Goal: Entertainment & Leisure: Consume media (video, audio)

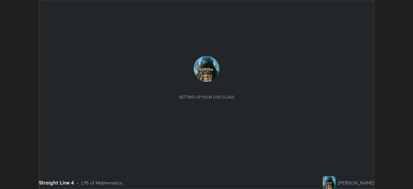
scroll to position [189, 412]
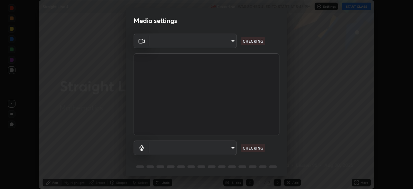
type input "a336d64f64e55d8aa7a740c0692a000d9b2cd72565bf31e1fe246034b728a4c7"
type input "default"
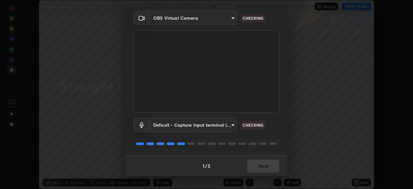
click at [254, 167] on div "1 / 5 Next" at bounding box center [206, 165] width 161 height 21
click at [255, 165] on div "1 / 5 Next" at bounding box center [206, 165] width 161 height 21
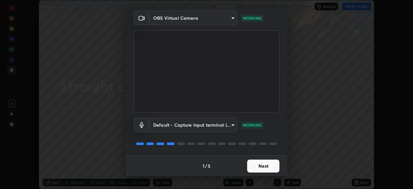
click at [263, 159] on button "Next" at bounding box center [263, 165] width 32 height 13
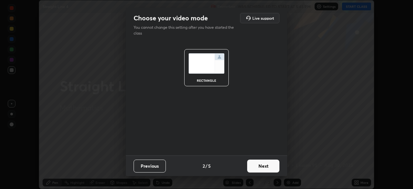
click at [265, 170] on button "Next" at bounding box center [263, 165] width 32 height 13
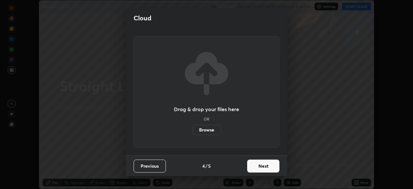
click at [266, 167] on button "Next" at bounding box center [263, 165] width 32 height 13
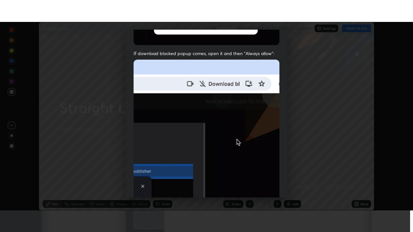
scroll to position [154, 0]
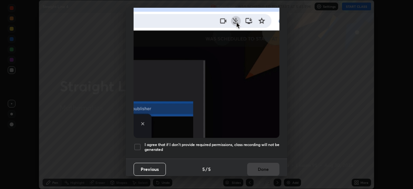
click at [135, 143] on div at bounding box center [137, 147] width 8 height 8
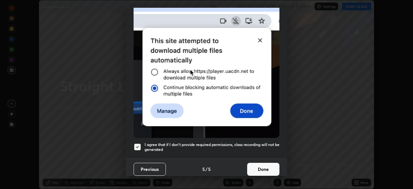
click at [260, 169] on button "Done" at bounding box center [263, 168] width 32 height 13
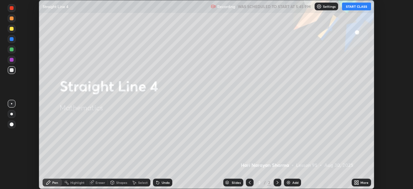
click at [359, 4] on button "START CLASS" at bounding box center [356, 7] width 29 height 8
click at [359, 182] on div "More" at bounding box center [360, 182] width 19 height 8
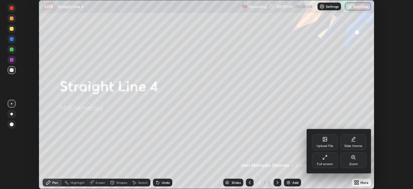
click at [326, 162] on div "Full screen" at bounding box center [325, 163] width 16 height 3
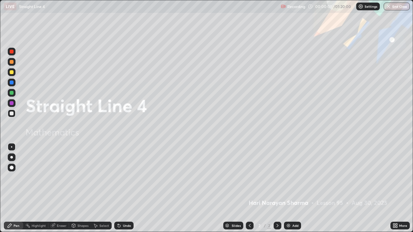
scroll to position [232, 413]
click at [291, 188] on div "Add" at bounding box center [292, 226] width 17 height 8
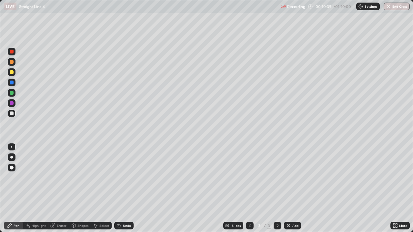
click at [274, 188] on div at bounding box center [277, 226] width 8 height 8
click at [249, 188] on icon at bounding box center [249, 225] width 5 height 5
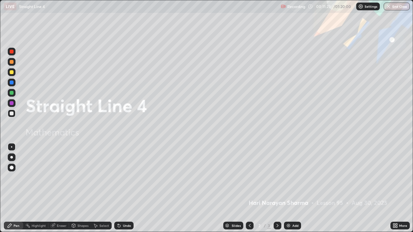
click at [277, 188] on icon at bounding box center [277, 225] width 5 height 5
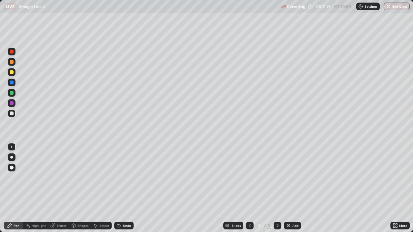
click at [8, 188] on icon at bounding box center [9, 225] width 5 height 5
click at [11, 73] on div at bounding box center [12, 72] width 4 height 4
click at [277, 188] on icon at bounding box center [277, 225] width 5 height 5
click at [276, 188] on icon at bounding box center [277, 225] width 2 height 3
click at [288, 188] on img at bounding box center [288, 225] width 5 height 5
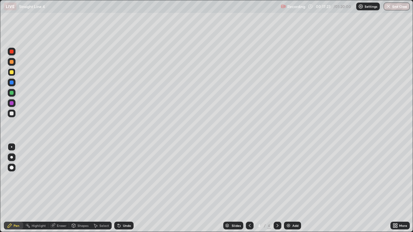
click at [118, 188] on icon at bounding box center [118, 224] width 1 height 1
click at [121, 188] on icon at bounding box center [118, 225] width 5 height 5
click at [118, 188] on icon at bounding box center [119, 226] width 3 height 3
click at [121, 188] on div "Undo" at bounding box center [123, 226] width 19 height 8
click at [119, 188] on icon at bounding box center [118, 225] width 5 height 5
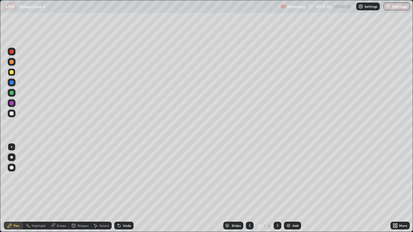
click at [117, 188] on div "Undo" at bounding box center [123, 226] width 19 height 8
click at [119, 188] on div "Undo" at bounding box center [123, 226] width 19 height 8
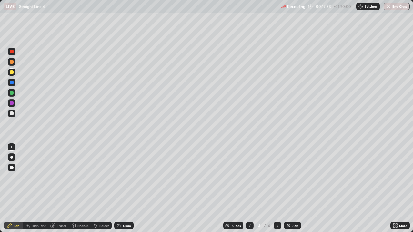
click at [118, 188] on icon at bounding box center [119, 226] width 3 height 3
click at [115, 188] on div "Undo" at bounding box center [123, 226] width 19 height 8
click at [14, 188] on div "Pen" at bounding box center [17, 225] width 6 height 3
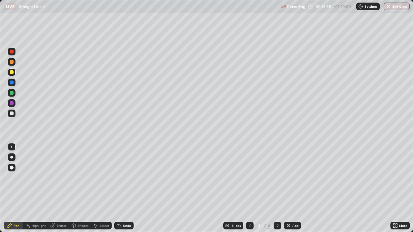
click at [101, 188] on div "Select" at bounding box center [104, 225] width 10 height 3
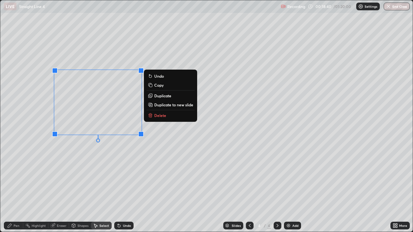
click at [159, 119] on button "Delete" at bounding box center [170, 116] width 48 height 8
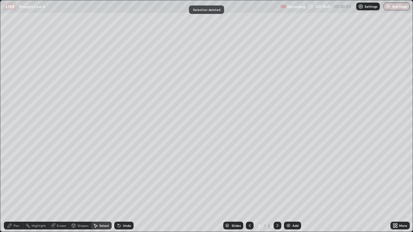
click at [14, 188] on div "Pen" at bounding box center [13, 226] width 19 height 8
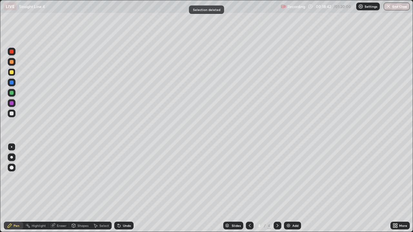
click at [12, 110] on div at bounding box center [12, 114] width 8 height 8
click at [11, 74] on div at bounding box center [12, 72] width 4 height 4
click at [123, 188] on div "Undo" at bounding box center [127, 225] width 8 height 3
click at [97, 188] on icon at bounding box center [95, 225] width 5 height 5
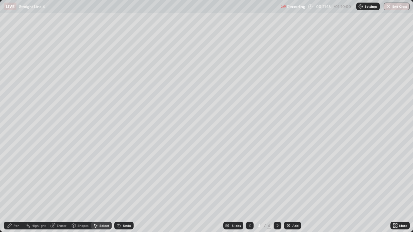
click at [99, 188] on div "Select" at bounding box center [104, 225] width 10 height 3
click at [16, 188] on div "Pen" at bounding box center [17, 225] width 6 height 3
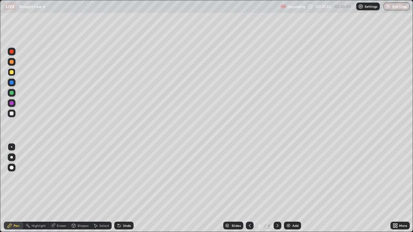
click at [277, 188] on icon at bounding box center [277, 225] width 5 height 5
click at [289, 188] on img at bounding box center [288, 225] width 5 height 5
click at [14, 113] on div at bounding box center [12, 114] width 8 height 8
click at [249, 188] on icon at bounding box center [249, 225] width 5 height 5
click at [277, 188] on icon at bounding box center [277, 225] width 5 height 5
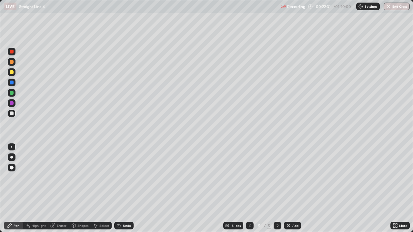
click at [122, 188] on div "Undo" at bounding box center [123, 226] width 19 height 8
click at [120, 188] on icon at bounding box center [118, 225] width 5 height 5
click at [249, 188] on icon at bounding box center [249, 225] width 5 height 5
click at [14, 73] on div at bounding box center [12, 72] width 8 height 8
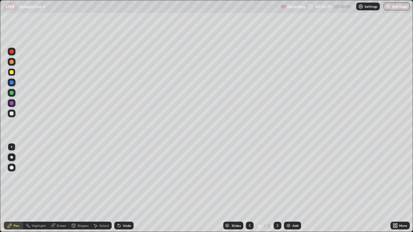
click at [15, 113] on div at bounding box center [12, 114] width 8 height 8
click at [277, 188] on icon at bounding box center [277, 225] width 5 height 5
click at [249, 188] on icon at bounding box center [249, 225] width 5 height 5
click at [101, 188] on div "Select" at bounding box center [104, 225] width 10 height 3
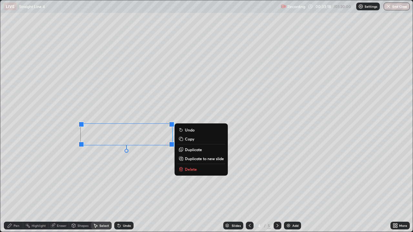
click at [190, 160] on p "Duplicate to new slide" at bounding box center [204, 158] width 39 height 5
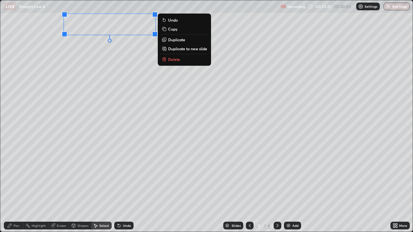
click at [11, 188] on icon at bounding box center [9, 225] width 5 height 5
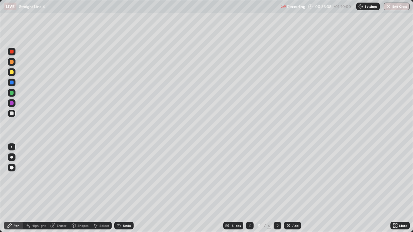
click at [0, 0] on div "LIVE Straight Line 4 Recording 00:33:38 / 01:20:00 Settings End Class" at bounding box center [206, 6] width 413 height 13
click at [13, 71] on div at bounding box center [12, 72] width 4 height 4
click at [5, 188] on div "Erase all" at bounding box center [11, 116] width 15 height 206
click at [249, 188] on icon at bounding box center [249, 225] width 5 height 5
click at [99, 188] on div "Select" at bounding box center [101, 226] width 21 height 8
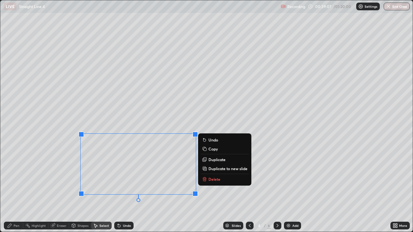
click at [210, 168] on p "Duplicate to new slide" at bounding box center [227, 168] width 39 height 5
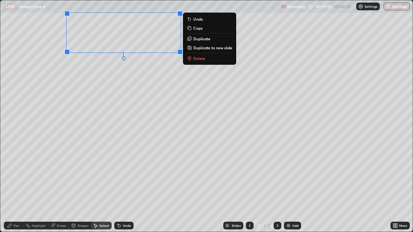
click at [100, 188] on div "Select" at bounding box center [104, 225] width 10 height 3
click at [102, 188] on div "Select" at bounding box center [104, 225] width 10 height 3
click at [136, 119] on div "0 ° Undo Copy Duplicate Duplicate to new slide Delete" at bounding box center [206, 115] width 412 height 231
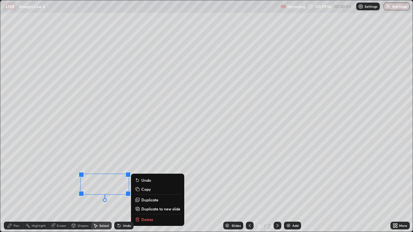
click at [151, 188] on div "Slides 5 / 7 Add" at bounding box center [261, 225] width 257 height 13
click at [144, 188] on div "Slides 5 / 7 Add" at bounding box center [261, 225] width 257 height 13
click at [116, 188] on div "0 ° Undo Copy Duplicate Duplicate to new slide Delete" at bounding box center [206, 115] width 412 height 231
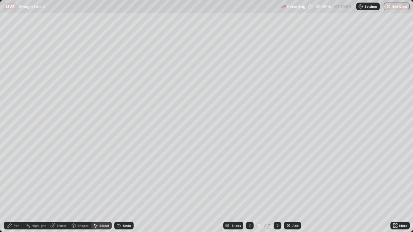
click at [56, 188] on div "Eraser" at bounding box center [58, 226] width 21 height 8
click at [17, 188] on div "Pen" at bounding box center [17, 225] width 6 height 3
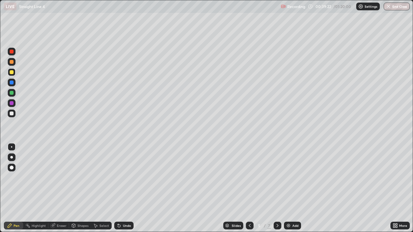
click at [60, 188] on div "Eraser" at bounding box center [58, 226] width 21 height 8
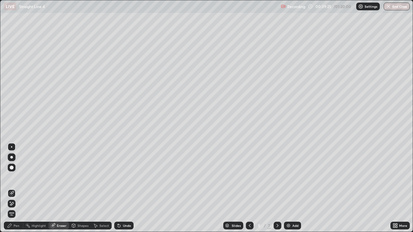
click at [8, 188] on icon at bounding box center [9, 225] width 5 height 5
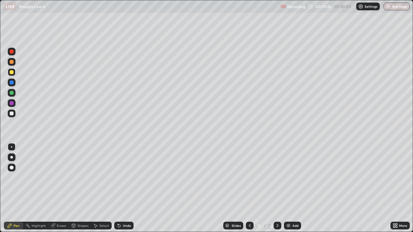
click at [10, 112] on div at bounding box center [12, 114] width 4 height 4
click at [11, 74] on div at bounding box center [12, 72] width 4 height 4
click at [11, 113] on div at bounding box center [12, 114] width 4 height 4
click at [0, 0] on div "LIVE Straight Line 4 Recording 00:40:20 / 01:20:00 Settings End Class" at bounding box center [206, 6] width 413 height 13
click at [100, 188] on div "Select" at bounding box center [104, 225] width 10 height 3
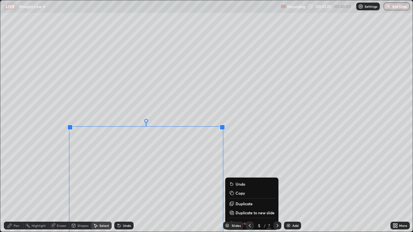
click at [12, 188] on div "Pen" at bounding box center [13, 226] width 19 height 8
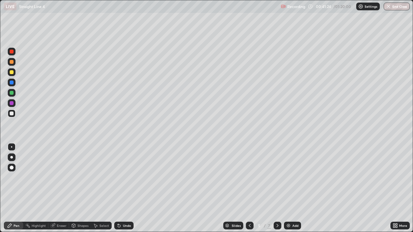
click at [10, 72] on div at bounding box center [12, 72] width 4 height 4
click at [250, 188] on icon at bounding box center [249, 225] width 5 height 5
click at [268, 188] on div "7" at bounding box center [269, 226] width 4 height 6
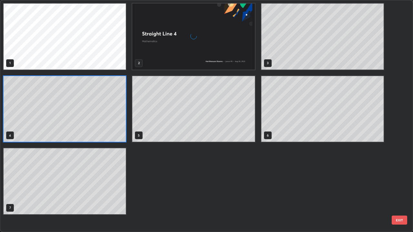
scroll to position [230, 409]
click at [277, 188] on div "1 2 3 4 5 6 7" at bounding box center [200, 115] width 401 height 231
click at [280, 188] on div "1 2 3 4 5 6 7" at bounding box center [200, 115] width 401 height 231
click at [158, 174] on div "1 2 3 4 5 6 7" at bounding box center [193, 108] width 386 height 217
click at [161, 175] on div "1 2 3 4 5 6 7" at bounding box center [193, 108] width 386 height 217
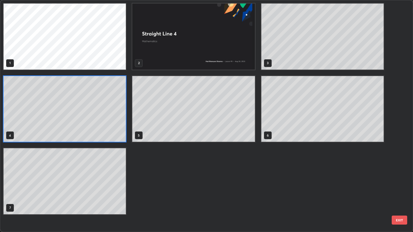
click at [158, 176] on div "1 2 3 4 5 6 7" at bounding box center [193, 108] width 386 height 217
click at [161, 179] on div "1 2 3 4 5 6 7" at bounding box center [193, 108] width 386 height 217
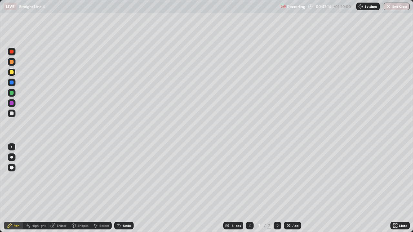
click at [289, 188] on img at bounding box center [288, 225] width 5 height 5
click at [274, 188] on div at bounding box center [277, 226] width 8 height 8
click at [288, 188] on img at bounding box center [288, 225] width 5 height 5
click at [11, 72] on div at bounding box center [12, 72] width 4 height 4
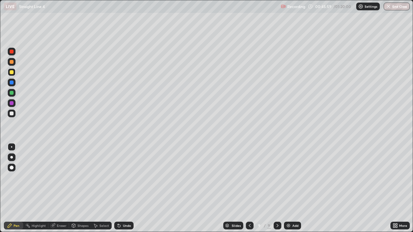
click at [13, 114] on div at bounding box center [12, 114] width 4 height 4
click at [127, 188] on div "Undo" at bounding box center [127, 225] width 8 height 3
click at [9, 114] on div at bounding box center [12, 114] width 8 height 8
click at [11, 72] on div at bounding box center [12, 72] width 4 height 4
click at [11, 113] on div at bounding box center [12, 114] width 4 height 4
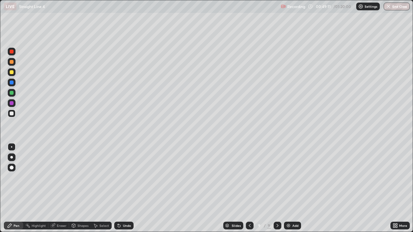
click at [121, 188] on div "Undo" at bounding box center [123, 226] width 19 height 8
click at [118, 188] on icon at bounding box center [118, 224] width 1 height 1
click at [116, 188] on icon at bounding box center [118, 225] width 5 height 5
click at [118, 188] on icon at bounding box center [118, 224] width 1 height 1
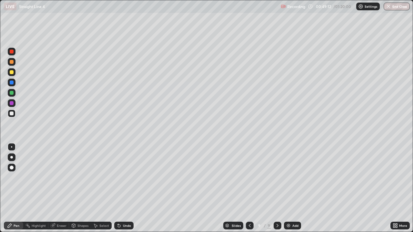
click at [118, 188] on icon at bounding box center [119, 226] width 3 height 3
click at [118, 188] on icon at bounding box center [118, 224] width 1 height 1
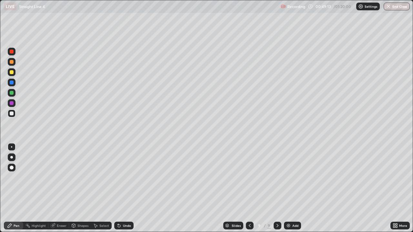
click at [118, 188] on icon at bounding box center [118, 224] width 1 height 1
click at [118, 188] on icon at bounding box center [119, 226] width 3 height 3
click at [118, 188] on icon at bounding box center [118, 224] width 1 height 1
click at [120, 188] on icon at bounding box center [118, 225] width 5 height 5
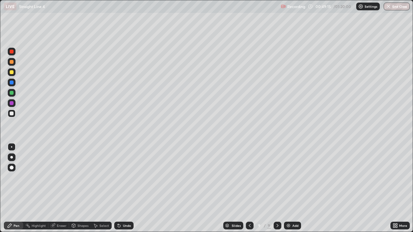
click at [120, 188] on icon at bounding box center [118, 225] width 5 height 5
click at [118, 188] on icon at bounding box center [118, 224] width 1 height 1
click at [119, 188] on icon at bounding box center [119, 226] width 3 height 3
click at [11, 72] on div at bounding box center [12, 72] width 4 height 4
click at [118, 188] on icon at bounding box center [119, 226] width 3 height 3
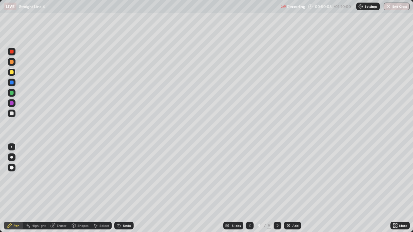
click at [118, 188] on icon at bounding box center [119, 226] width 3 height 3
click at [120, 188] on div "Undo" at bounding box center [123, 226] width 19 height 8
click at [117, 188] on div "Undo" at bounding box center [123, 226] width 19 height 8
click at [118, 188] on icon at bounding box center [119, 226] width 3 height 3
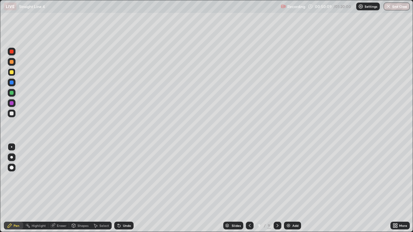
click at [118, 188] on icon at bounding box center [119, 226] width 3 height 3
click at [122, 188] on div "Undo" at bounding box center [123, 226] width 19 height 8
click at [121, 188] on div "Undo" at bounding box center [123, 226] width 19 height 8
click at [12, 115] on div at bounding box center [12, 114] width 4 height 4
click at [123, 188] on div "Undo" at bounding box center [127, 225] width 8 height 3
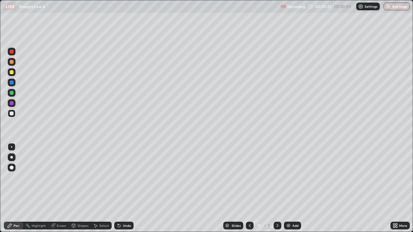
click at [123, 188] on div "Undo" at bounding box center [127, 225] width 8 height 3
click at [121, 188] on div "Undo" at bounding box center [123, 226] width 19 height 8
click at [119, 188] on icon at bounding box center [119, 226] width 3 height 3
click at [121, 188] on div "Undo" at bounding box center [123, 226] width 19 height 8
click at [122, 188] on div "Undo" at bounding box center [123, 226] width 19 height 8
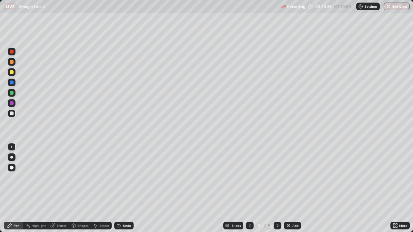
click at [122, 188] on div "Undo" at bounding box center [123, 226] width 19 height 8
click at [121, 188] on div "Undo" at bounding box center [123, 226] width 19 height 8
click at [12, 113] on div at bounding box center [12, 114] width 4 height 4
click at [289, 188] on img at bounding box center [288, 225] width 5 height 5
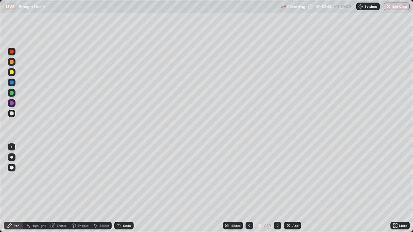
click at [249, 188] on icon at bounding box center [249, 225] width 2 height 3
click at [277, 188] on icon at bounding box center [277, 225] width 5 height 5
click at [249, 188] on icon at bounding box center [249, 225] width 5 height 5
click at [277, 188] on icon at bounding box center [277, 225] width 5 height 5
click at [249, 188] on icon at bounding box center [249, 225] width 5 height 5
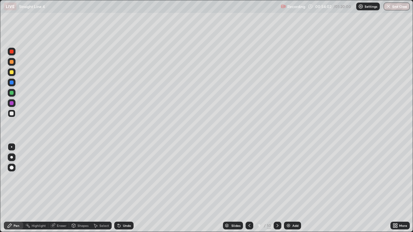
click at [276, 188] on icon at bounding box center [277, 225] width 5 height 5
click at [249, 188] on icon at bounding box center [249, 225] width 5 height 5
click at [277, 188] on icon at bounding box center [277, 225] width 5 height 5
click at [252, 188] on div at bounding box center [249, 225] width 8 height 13
click at [277, 188] on icon at bounding box center [277, 225] width 5 height 5
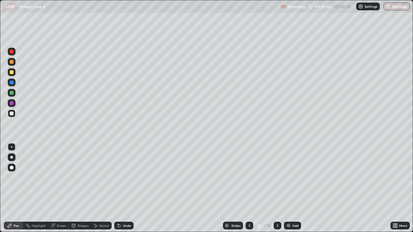
click at [277, 188] on icon at bounding box center [277, 225] width 5 height 5
click at [294, 188] on div "Add" at bounding box center [295, 225] width 6 height 3
click at [126, 188] on div "Undo" at bounding box center [127, 225] width 8 height 3
click at [10, 73] on div at bounding box center [12, 72] width 4 height 4
click at [12, 113] on div at bounding box center [12, 114] width 4 height 4
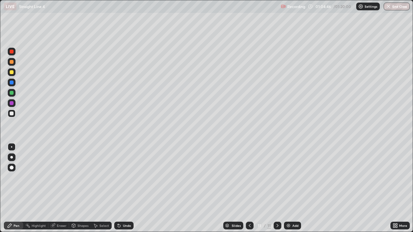
click at [291, 188] on div "Add" at bounding box center [292, 226] width 17 height 8
click at [249, 188] on icon at bounding box center [249, 225] width 5 height 5
click at [276, 188] on icon at bounding box center [277, 225] width 5 height 5
click at [248, 188] on icon at bounding box center [249, 225] width 5 height 5
click at [280, 188] on div at bounding box center [277, 225] width 8 height 13
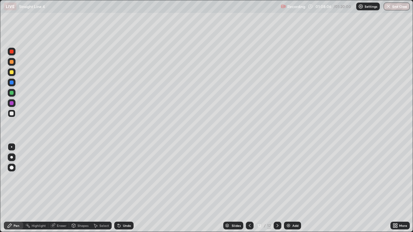
click at [249, 188] on icon at bounding box center [249, 225] width 5 height 5
click at [277, 188] on icon at bounding box center [277, 225] width 5 height 5
click at [288, 188] on img at bounding box center [288, 225] width 5 height 5
click at [249, 188] on icon at bounding box center [249, 225] width 5 height 5
click at [278, 188] on icon at bounding box center [277, 225] width 5 height 5
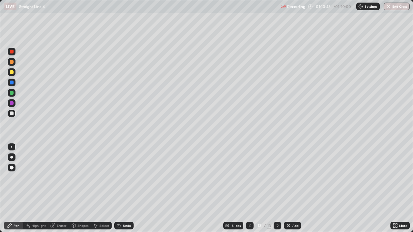
click at [249, 188] on icon at bounding box center [249, 225] width 5 height 5
click at [276, 188] on icon at bounding box center [277, 225] width 5 height 5
click at [251, 188] on icon at bounding box center [249, 225] width 5 height 5
click at [276, 188] on icon at bounding box center [277, 225] width 5 height 5
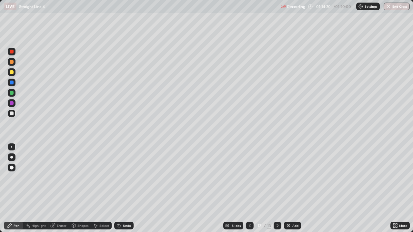
click at [277, 188] on icon at bounding box center [277, 225] width 5 height 5
click at [252, 188] on div at bounding box center [250, 226] width 8 height 8
click at [277, 188] on icon at bounding box center [277, 225] width 5 height 5
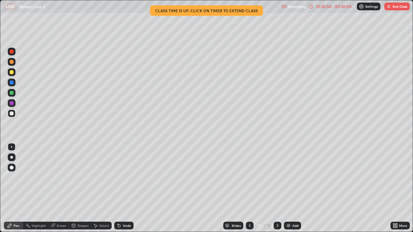
click at [393, 7] on button "End Class" at bounding box center [396, 7] width 25 height 8
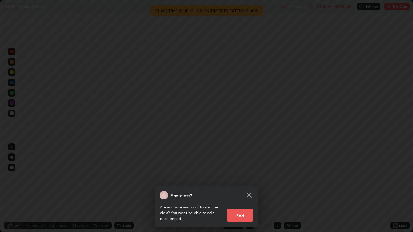
click at [239, 188] on button "End" at bounding box center [240, 215] width 26 height 13
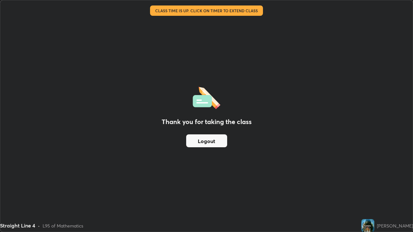
click at [206, 139] on button "Logout" at bounding box center [206, 140] width 41 height 13
click at [204, 141] on button "Logout" at bounding box center [206, 140] width 41 height 13
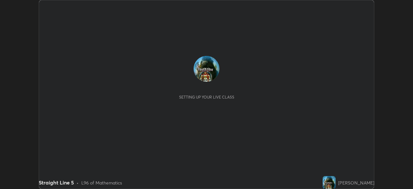
scroll to position [189, 413]
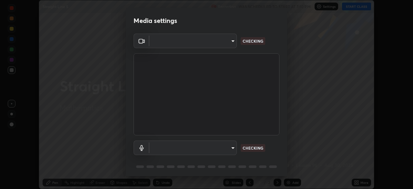
type input "a336d64f64e55d8aa7a740c0692a000d9b2cd72565bf31e1fe246034b728a4c7"
type input "default"
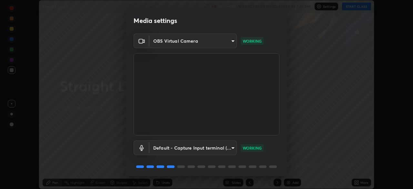
scroll to position [23, 0]
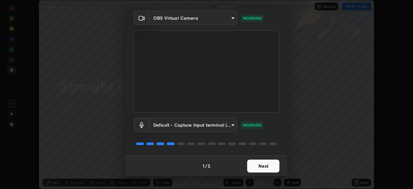
click at [266, 170] on button "Next" at bounding box center [263, 165] width 32 height 13
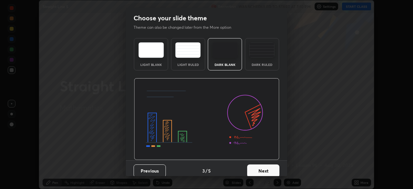
click at [267, 167] on button "Next" at bounding box center [263, 170] width 32 height 13
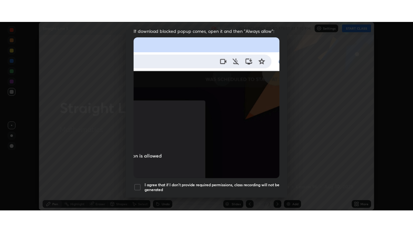
scroll to position [154, 0]
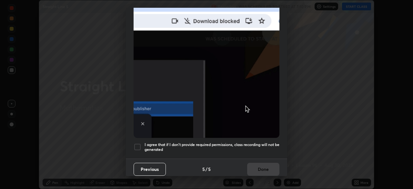
click at [138, 147] on div at bounding box center [137, 147] width 8 height 8
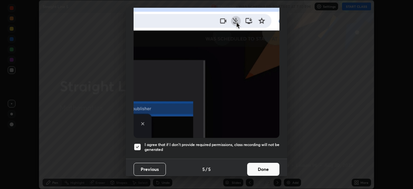
click at [259, 170] on button "Done" at bounding box center [263, 168] width 32 height 13
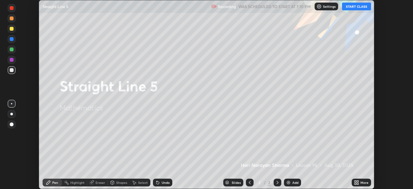
click at [354, 9] on button "START CLASS" at bounding box center [356, 7] width 29 height 8
click at [356, 181] on icon at bounding box center [356, 182] width 5 height 5
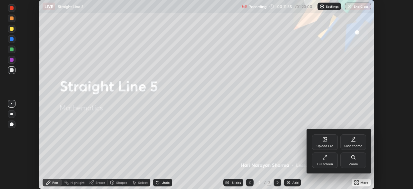
click at [318, 159] on div "Full screen" at bounding box center [325, 159] width 26 height 15
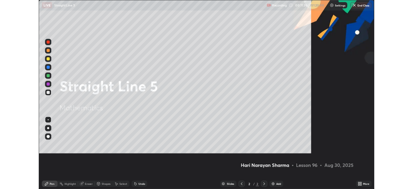
scroll to position [232, 413]
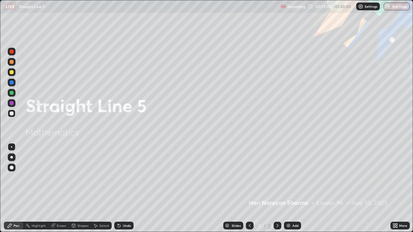
click at [291, 188] on div "Add" at bounding box center [292, 226] width 17 height 8
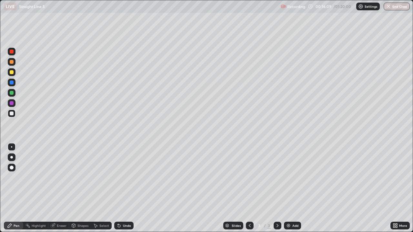
click at [14, 188] on div "Pen" at bounding box center [17, 225] width 6 height 3
click at [9, 72] on div at bounding box center [12, 72] width 8 height 8
click at [103, 188] on div "Select" at bounding box center [104, 225] width 10 height 3
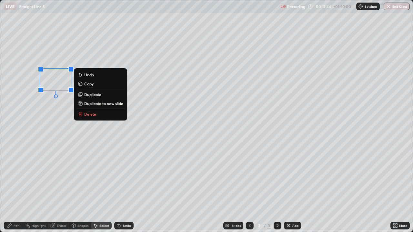
click at [91, 116] on p "Delete" at bounding box center [90, 114] width 12 height 5
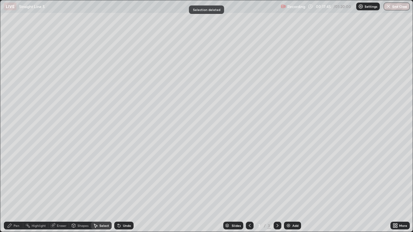
click at [14, 188] on div "Pen" at bounding box center [13, 226] width 19 height 8
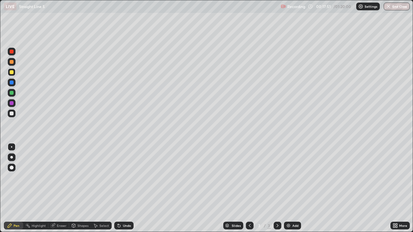
click at [247, 188] on icon at bounding box center [249, 225] width 5 height 5
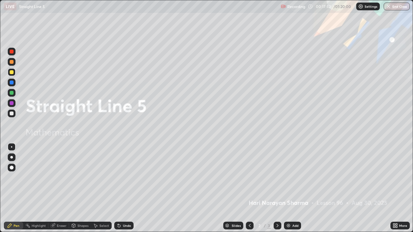
click at [276, 188] on icon at bounding box center [277, 225] width 2 height 3
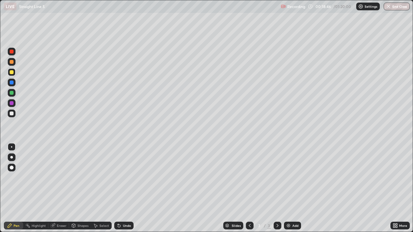
click at [249, 188] on icon at bounding box center [250, 225] width 2 height 3
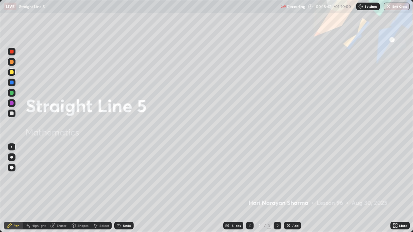
click at [274, 188] on div at bounding box center [277, 226] width 8 height 8
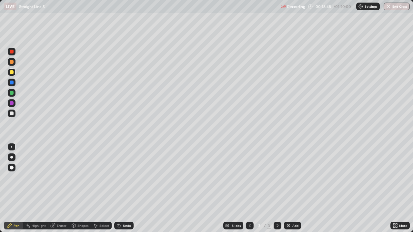
click at [96, 188] on icon at bounding box center [96, 226] width 4 height 4
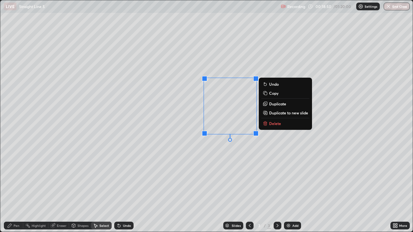
click at [285, 125] on button "Delete" at bounding box center [285, 124] width 48 height 8
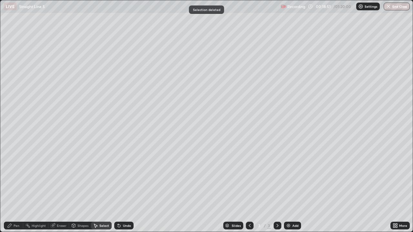
click at [15, 188] on div "Pen" at bounding box center [17, 225] width 6 height 3
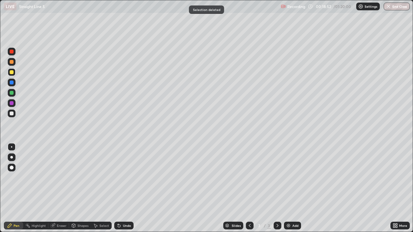
click at [13, 118] on div at bounding box center [12, 113] width 8 height 10
click at [9, 72] on div at bounding box center [12, 72] width 8 height 8
click at [6, 188] on div "Pen" at bounding box center [13, 226] width 19 height 8
click at [100, 188] on div "Select" at bounding box center [104, 225] width 10 height 3
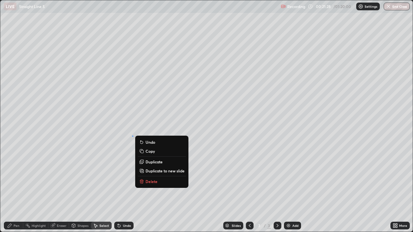
click at [156, 184] on button "Delete" at bounding box center [162, 182] width 48 height 8
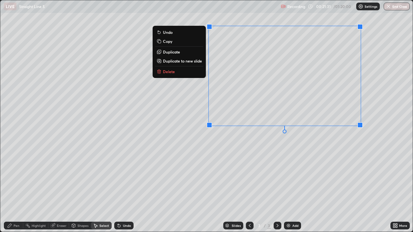
click at [179, 73] on button "Delete" at bounding box center [179, 72] width 48 height 8
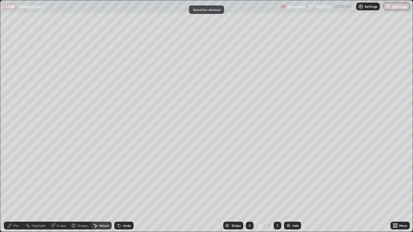
click at [15, 188] on div "Pen" at bounding box center [17, 225] width 6 height 3
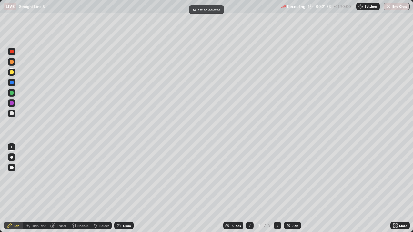
click at [10, 117] on div at bounding box center [12, 114] width 8 height 8
click at [13, 112] on div at bounding box center [12, 114] width 8 height 8
click at [12, 70] on div at bounding box center [12, 72] width 4 height 4
click at [11, 94] on div at bounding box center [12, 93] width 4 height 4
click at [14, 116] on div at bounding box center [12, 114] width 8 height 8
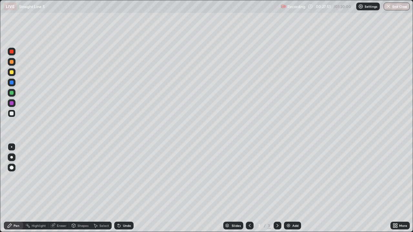
click at [8, 72] on div at bounding box center [12, 72] width 8 height 8
click at [288, 188] on div "Add" at bounding box center [292, 226] width 17 height 8
click at [122, 188] on div "Undo" at bounding box center [123, 226] width 19 height 8
click at [125, 188] on div "Undo" at bounding box center [127, 225] width 8 height 3
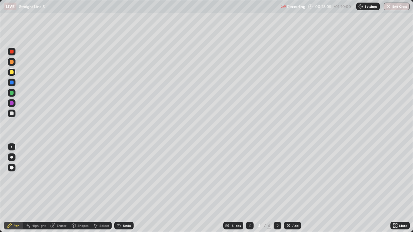
click at [127, 188] on div "Undo" at bounding box center [127, 225] width 8 height 3
click at [250, 188] on div at bounding box center [250, 226] width 8 height 8
click at [277, 188] on icon at bounding box center [277, 225] width 5 height 5
click at [249, 188] on icon at bounding box center [250, 225] width 2 height 3
click at [277, 188] on icon at bounding box center [277, 225] width 5 height 5
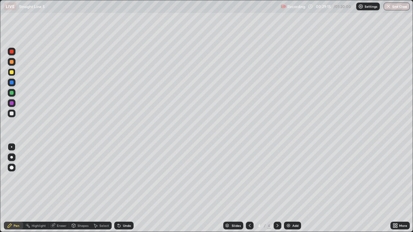
click at [7, 188] on icon at bounding box center [9, 225] width 5 height 5
click at [14, 113] on div at bounding box center [12, 114] width 8 height 8
click at [120, 188] on icon at bounding box center [118, 225] width 5 height 5
click at [122, 188] on div "Undo" at bounding box center [123, 226] width 19 height 8
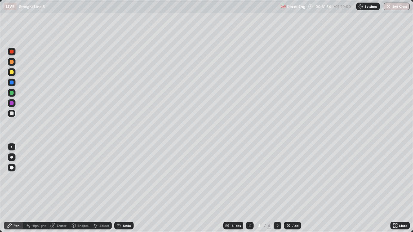
click at [122, 188] on div "Undo" at bounding box center [123, 226] width 19 height 8
click at [121, 188] on div "Undo" at bounding box center [123, 226] width 19 height 8
click at [12, 73] on div at bounding box center [12, 72] width 4 height 4
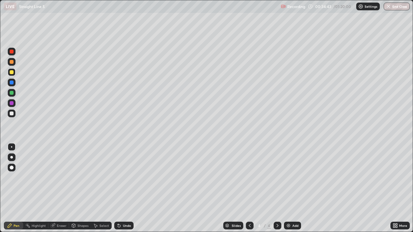
click at [127, 188] on div "Undo" at bounding box center [127, 225] width 8 height 3
click at [125, 188] on div "Undo" at bounding box center [127, 225] width 8 height 3
click at [275, 188] on icon at bounding box center [277, 225] width 5 height 5
click at [290, 188] on img at bounding box center [288, 225] width 5 height 5
click at [99, 188] on div "Select" at bounding box center [104, 225] width 10 height 3
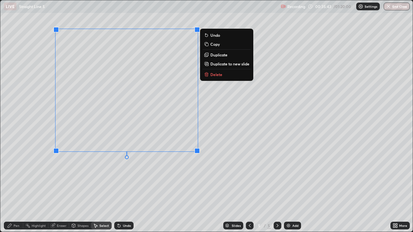
click at [212, 77] on button "Delete" at bounding box center [226, 75] width 48 height 8
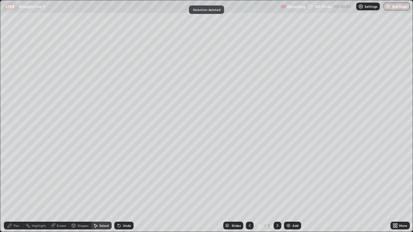
click at [14, 188] on div "Pen" at bounding box center [17, 225] width 6 height 3
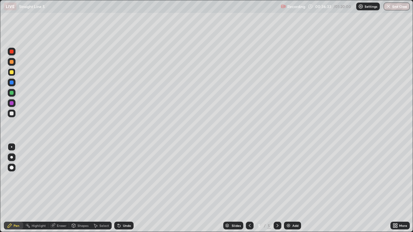
click at [98, 188] on div "Select" at bounding box center [101, 226] width 21 height 8
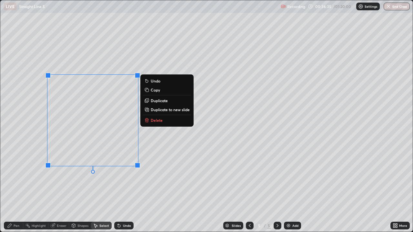
click at [151, 122] on p "Delete" at bounding box center [157, 120] width 12 height 5
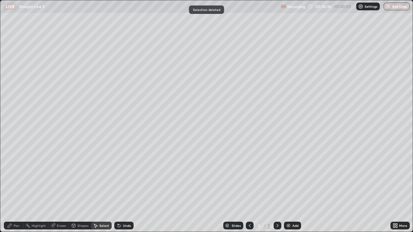
click at [11, 188] on icon at bounding box center [9, 225] width 5 height 5
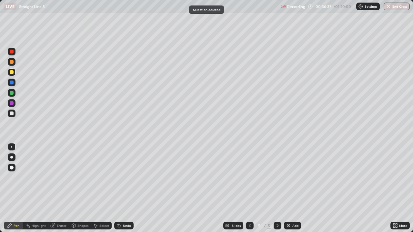
click at [8, 113] on div at bounding box center [12, 114] width 8 height 8
click at [121, 188] on div "Undo" at bounding box center [123, 226] width 19 height 8
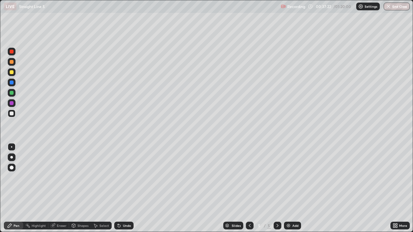
click at [118, 188] on icon at bounding box center [119, 226] width 3 height 3
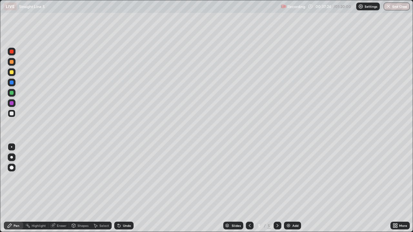
click at [118, 188] on icon at bounding box center [118, 224] width 1 height 1
click at [0, 0] on div "LIVE Straight Line 5 Recording 00:37:30 / 01:20:00 Settings End Class" at bounding box center [206, 6] width 413 height 13
click at [276, 188] on icon at bounding box center [277, 225] width 2 height 3
click at [289, 188] on img at bounding box center [288, 225] width 5 height 5
click at [12, 72] on div at bounding box center [12, 72] width 4 height 4
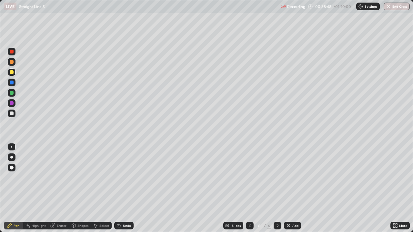
click at [118, 188] on icon at bounding box center [118, 224] width 1 height 1
click at [127, 188] on div "Undo" at bounding box center [127, 225] width 8 height 3
click at [119, 188] on div "Undo" at bounding box center [123, 226] width 19 height 8
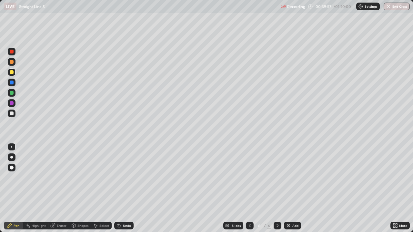
click at [123, 188] on div "Undo" at bounding box center [123, 226] width 19 height 8
click at [121, 188] on div "Undo" at bounding box center [123, 226] width 19 height 8
click at [119, 188] on div "Undo" at bounding box center [123, 226] width 19 height 8
click at [123, 188] on div "Undo" at bounding box center [123, 226] width 19 height 8
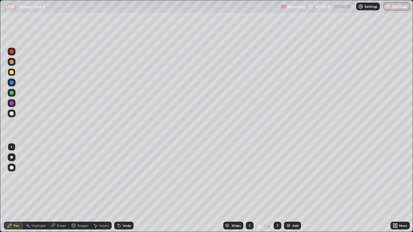
click at [124, 188] on div "Undo" at bounding box center [127, 225] width 8 height 3
click at [125, 188] on div "Undo" at bounding box center [127, 225] width 8 height 3
click at [128, 188] on div "Undo" at bounding box center [127, 225] width 8 height 3
click at [277, 188] on icon at bounding box center [277, 225] width 5 height 5
click at [12, 73] on div at bounding box center [12, 72] width 4 height 4
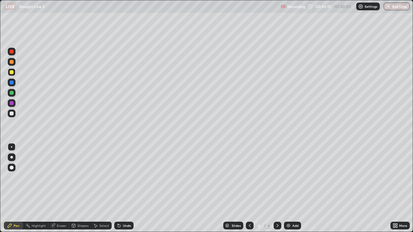
click at [12, 110] on div at bounding box center [12, 114] width 8 height 8
click at [122, 188] on div "Undo" at bounding box center [123, 226] width 19 height 8
click at [123, 188] on div "Undo" at bounding box center [127, 225] width 8 height 3
click at [125, 188] on div "Undo" at bounding box center [127, 225] width 8 height 3
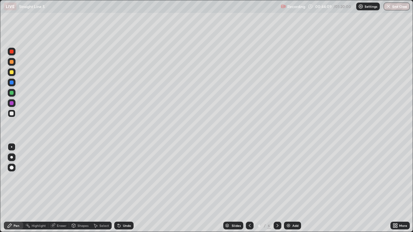
click at [125, 188] on div "Undo" at bounding box center [127, 225] width 8 height 3
click at [121, 188] on div "Undo" at bounding box center [123, 226] width 19 height 8
click at [120, 188] on icon at bounding box center [118, 225] width 5 height 5
click at [119, 188] on icon at bounding box center [119, 226] width 3 height 3
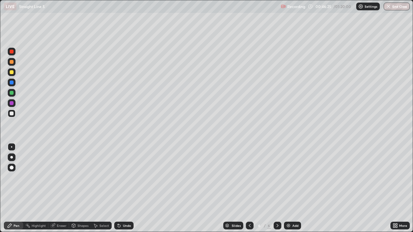
click at [277, 188] on icon at bounding box center [277, 225] width 5 height 5
click at [284, 188] on div "Add" at bounding box center [292, 226] width 17 height 8
click at [9, 188] on icon at bounding box center [9, 225] width 5 height 5
click at [12, 72] on div at bounding box center [12, 72] width 4 height 4
click at [11, 115] on div at bounding box center [12, 114] width 4 height 4
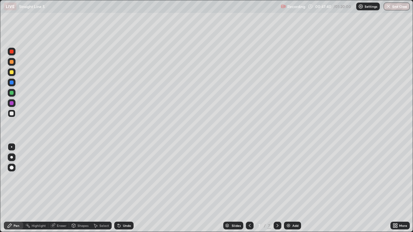
click at [0, 126] on div "Setting up your live class" at bounding box center [206, 116] width 413 height 232
click at [119, 188] on icon at bounding box center [118, 225] width 5 height 5
click at [11, 72] on div at bounding box center [12, 72] width 4 height 4
click at [277, 188] on icon at bounding box center [277, 225] width 2 height 3
click at [289, 188] on img at bounding box center [288, 225] width 5 height 5
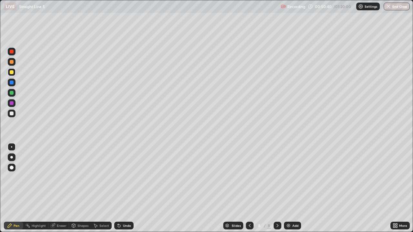
click at [11, 72] on div at bounding box center [12, 72] width 4 height 4
click at [249, 188] on icon at bounding box center [249, 225] width 5 height 5
click at [279, 188] on div at bounding box center [277, 226] width 8 height 8
click at [121, 188] on div "Undo" at bounding box center [123, 226] width 19 height 8
click at [123, 188] on div "Undo" at bounding box center [127, 225] width 8 height 3
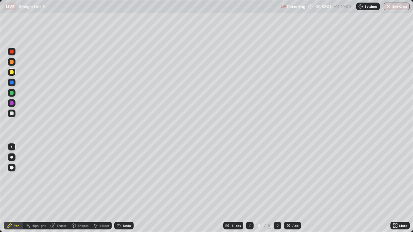
click at [123, 188] on div "Undo" at bounding box center [127, 225] width 8 height 3
click at [121, 188] on div "Undo" at bounding box center [123, 226] width 19 height 8
click at [119, 188] on icon at bounding box center [118, 225] width 5 height 5
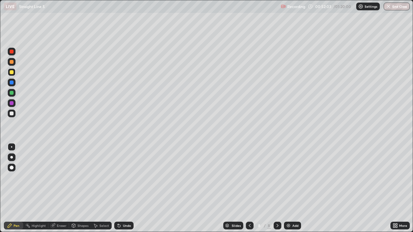
click at [119, 188] on icon at bounding box center [118, 225] width 5 height 5
click at [247, 188] on icon at bounding box center [249, 225] width 5 height 5
click at [278, 188] on div at bounding box center [277, 226] width 8 height 8
click at [249, 188] on icon at bounding box center [250, 225] width 2 height 3
click at [276, 188] on icon at bounding box center [277, 225] width 5 height 5
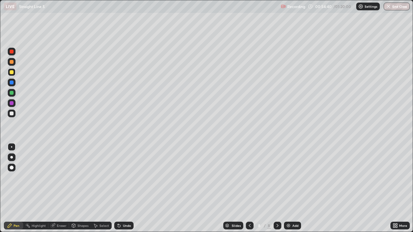
click at [249, 188] on icon at bounding box center [249, 225] width 5 height 5
click at [278, 188] on div at bounding box center [277, 226] width 8 height 8
click at [249, 188] on icon at bounding box center [249, 225] width 5 height 5
click at [0, 188] on div "Setting up your live class" at bounding box center [206, 116] width 413 height 232
click at [120, 188] on icon at bounding box center [118, 225] width 5 height 5
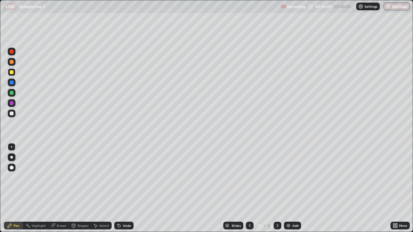
click at [120, 188] on icon at bounding box center [118, 225] width 5 height 5
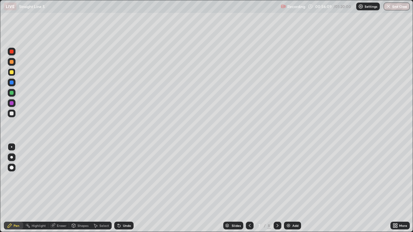
click at [120, 188] on icon at bounding box center [118, 225] width 5 height 5
click at [116, 188] on icon at bounding box center [118, 225] width 5 height 5
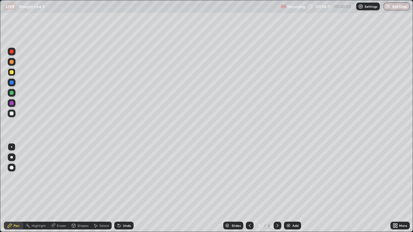
click at [275, 188] on icon at bounding box center [277, 225] width 5 height 5
click at [100, 188] on div "Select" at bounding box center [104, 225] width 10 height 3
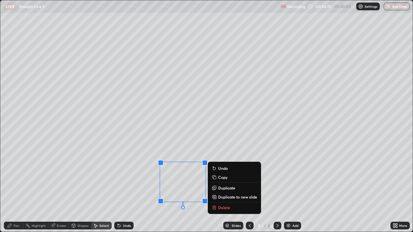
click at [214, 188] on icon at bounding box center [214, 207] width 0 height 1
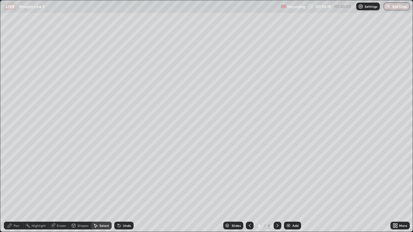
click at [12, 188] on icon at bounding box center [9, 225] width 5 height 5
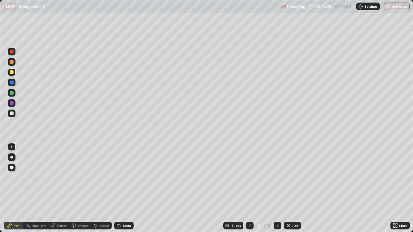
click at [12, 113] on div at bounding box center [12, 114] width 4 height 4
click at [277, 188] on icon at bounding box center [277, 225] width 5 height 5
click at [286, 188] on img at bounding box center [288, 225] width 5 height 5
click at [126, 188] on div "Undo" at bounding box center [123, 226] width 19 height 8
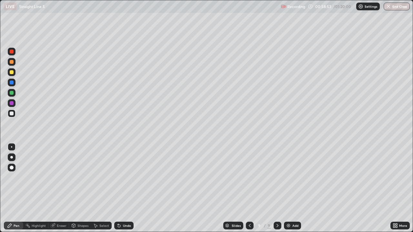
click at [249, 188] on icon at bounding box center [249, 225] width 5 height 5
click at [277, 188] on icon at bounding box center [277, 225] width 5 height 5
click at [11, 71] on div at bounding box center [12, 72] width 4 height 4
click at [280, 188] on div at bounding box center [277, 226] width 8 height 8
click at [293, 188] on div "Add" at bounding box center [295, 225] width 6 height 3
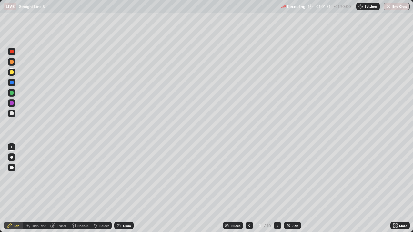
click at [248, 188] on div at bounding box center [249, 226] width 8 height 8
click at [277, 188] on icon at bounding box center [277, 225] width 5 height 5
click at [100, 188] on div "Select" at bounding box center [104, 225] width 10 height 3
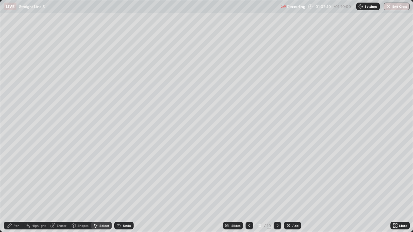
click at [11, 188] on icon at bounding box center [9, 225] width 5 height 5
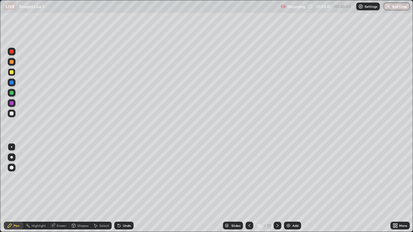
click at [11, 113] on div at bounding box center [12, 114] width 4 height 4
click at [9, 73] on div at bounding box center [12, 72] width 8 height 8
click at [12, 72] on div at bounding box center [12, 72] width 4 height 4
click at [11, 114] on div at bounding box center [12, 114] width 4 height 4
click at [123, 188] on div "Undo" at bounding box center [127, 225] width 8 height 3
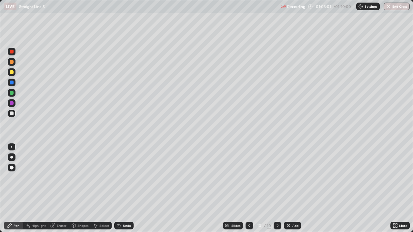
click at [122, 188] on div "Undo" at bounding box center [123, 226] width 19 height 8
click at [120, 188] on div "Undo" at bounding box center [123, 226] width 19 height 8
click at [118, 188] on icon at bounding box center [119, 226] width 3 height 3
click at [11, 73] on div at bounding box center [12, 72] width 4 height 4
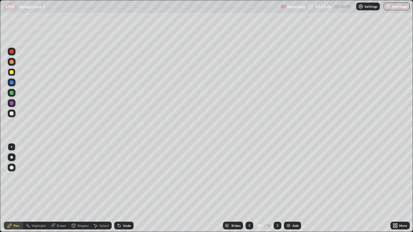
click at [118, 188] on icon at bounding box center [119, 226] width 3 height 3
click at [123, 188] on div "Undo" at bounding box center [127, 225] width 8 height 3
click at [126, 188] on div "Undo" at bounding box center [127, 225] width 8 height 3
click at [126, 188] on div "Undo" at bounding box center [123, 226] width 19 height 8
click at [129, 188] on div "Undo" at bounding box center [123, 226] width 19 height 8
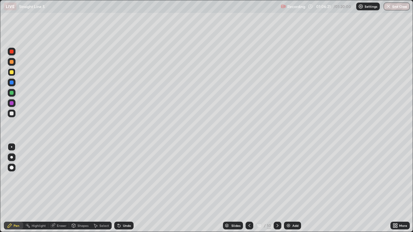
click at [127, 188] on div "Undo" at bounding box center [123, 226] width 19 height 8
click at [124, 188] on div "Undo" at bounding box center [123, 226] width 19 height 8
click at [121, 188] on div "Undo" at bounding box center [123, 226] width 19 height 8
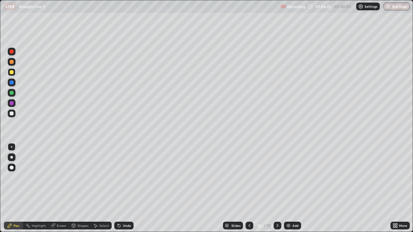
click at [122, 188] on div "Undo" at bounding box center [123, 226] width 19 height 8
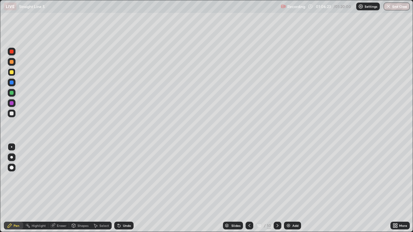
click at [122, 188] on div "Undo" at bounding box center [123, 226] width 19 height 8
click at [120, 188] on icon at bounding box center [118, 225] width 5 height 5
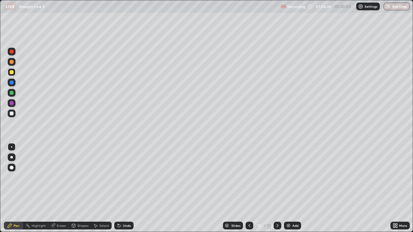
click at [120, 188] on icon at bounding box center [118, 225] width 5 height 5
click at [119, 188] on icon at bounding box center [118, 225] width 5 height 5
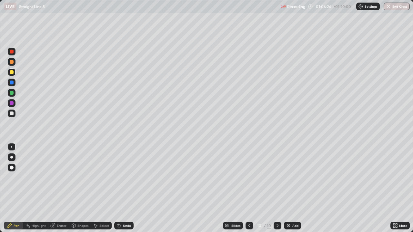
click at [119, 188] on icon at bounding box center [118, 225] width 5 height 5
click at [120, 188] on div "Undo" at bounding box center [123, 226] width 19 height 8
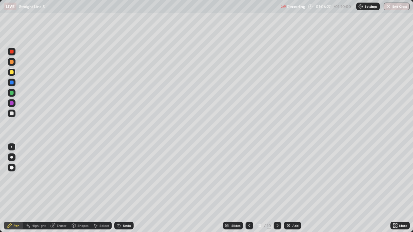
click at [121, 188] on div "Undo" at bounding box center [123, 226] width 19 height 8
click at [122, 188] on div "Undo" at bounding box center [123, 226] width 19 height 8
click at [121, 188] on div "Undo" at bounding box center [123, 226] width 19 height 8
click at [277, 188] on icon at bounding box center [277, 225] width 5 height 5
click at [291, 188] on div "Add" at bounding box center [292, 226] width 17 height 8
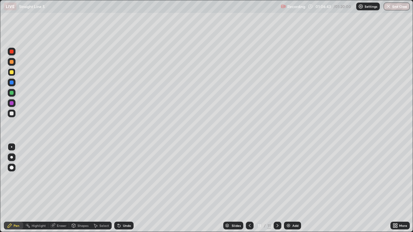
click at [122, 188] on div "Undo" at bounding box center [123, 226] width 19 height 8
click at [249, 188] on div at bounding box center [250, 226] width 8 height 8
click at [277, 188] on icon at bounding box center [277, 225] width 5 height 5
click at [249, 188] on icon at bounding box center [250, 225] width 2 height 3
click at [277, 188] on icon at bounding box center [277, 225] width 5 height 5
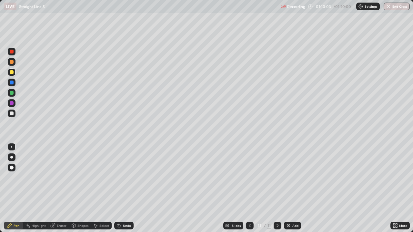
click at [249, 188] on icon at bounding box center [249, 225] width 5 height 5
click at [277, 188] on icon at bounding box center [277, 225] width 5 height 5
click at [289, 188] on img at bounding box center [288, 225] width 5 height 5
click at [12, 113] on div at bounding box center [12, 114] width 4 height 4
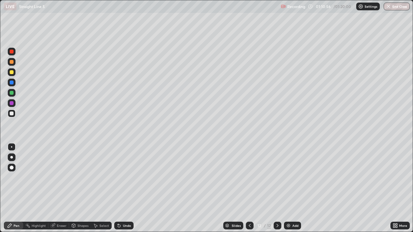
click at [13, 73] on div at bounding box center [12, 72] width 4 height 4
click at [14, 112] on div at bounding box center [12, 114] width 8 height 8
click at [118, 188] on icon at bounding box center [119, 226] width 3 height 3
click at [123, 188] on div "Undo" at bounding box center [127, 225] width 8 height 3
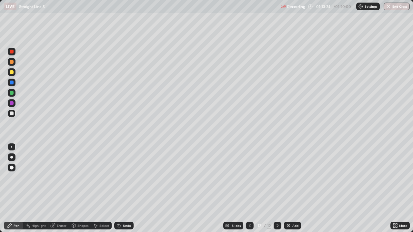
click at [123, 188] on div "Undo" at bounding box center [127, 225] width 8 height 3
click at [122, 188] on div "Undo" at bounding box center [123, 226] width 19 height 8
click at [124, 188] on div "Undo" at bounding box center [127, 225] width 8 height 3
click at [395, 188] on div "More" at bounding box center [399, 225] width 19 height 13
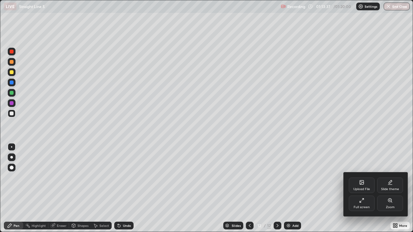
click at [396, 188] on div "Zoom" at bounding box center [390, 203] width 26 height 15
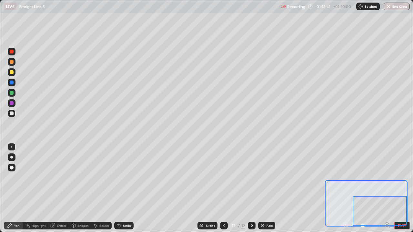
click at [403, 188] on div at bounding box center [379, 211] width 54 height 30
click at [401, 188] on div at bounding box center [379, 211] width 54 height 30
click at [399, 188] on div at bounding box center [379, 211] width 54 height 30
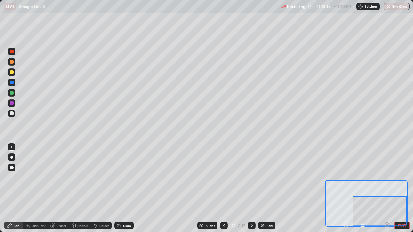
click at [400, 188] on div at bounding box center [379, 211] width 54 height 30
click at [402, 188] on div at bounding box center [379, 211] width 54 height 30
click at [403, 188] on button "EXIT" at bounding box center [401, 226] width 15 height 8
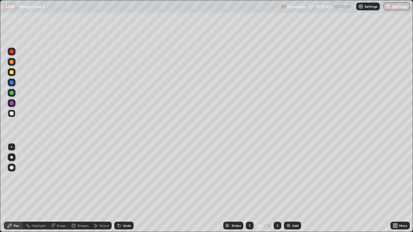
click at [404, 188] on div "More" at bounding box center [403, 225] width 8 height 3
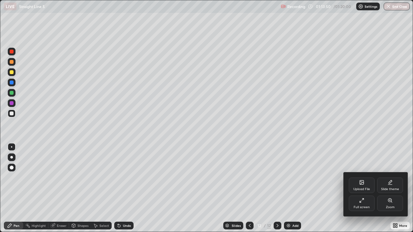
click at [405, 188] on div at bounding box center [206, 116] width 413 height 232
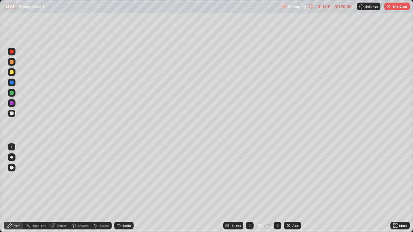
click at [389, 9] on img "button" at bounding box center [388, 6] width 5 height 5
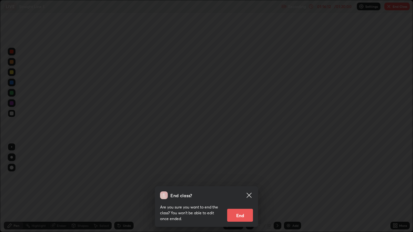
click at [239, 188] on button "End" at bounding box center [240, 215] width 26 height 13
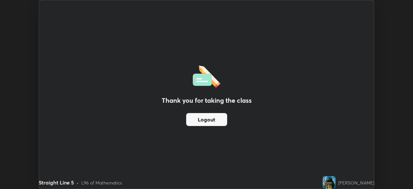
scroll to position [32047, 31822]
